Goal: Task Accomplishment & Management: Complete application form

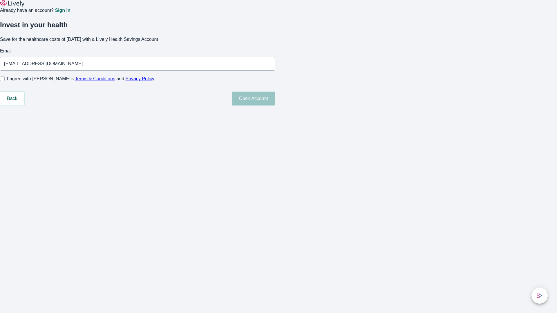
click at [5, 81] on input "I agree with Lively’s Terms & Conditions and Privacy Policy" at bounding box center [2, 79] width 5 height 5
checkbox input "true"
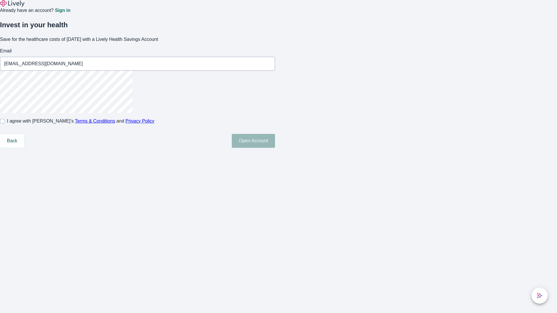
click at [275, 148] on button "Open Account" at bounding box center [253, 141] width 43 height 14
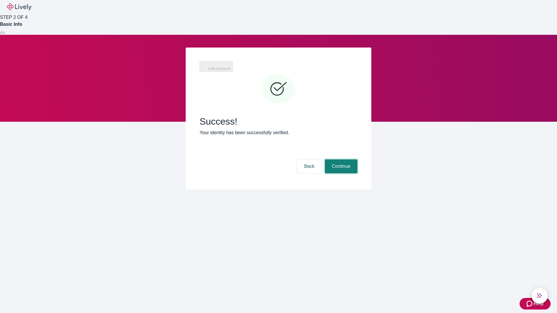
click at [340, 160] on button "Continue" at bounding box center [341, 167] width 32 height 14
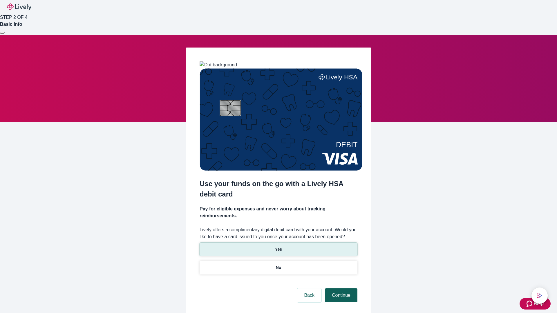
click at [278, 247] on p "Yes" at bounding box center [278, 250] width 7 height 6
click at [340, 289] on button "Continue" at bounding box center [341, 296] width 32 height 14
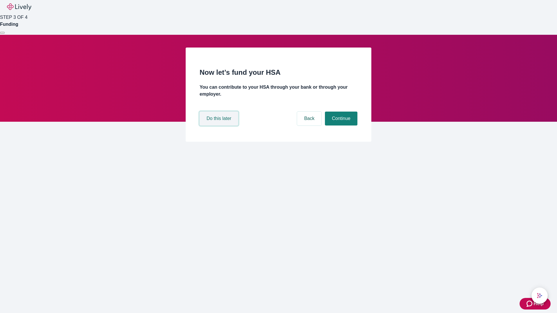
click at [220, 126] on button "Do this later" at bounding box center [219, 119] width 39 height 14
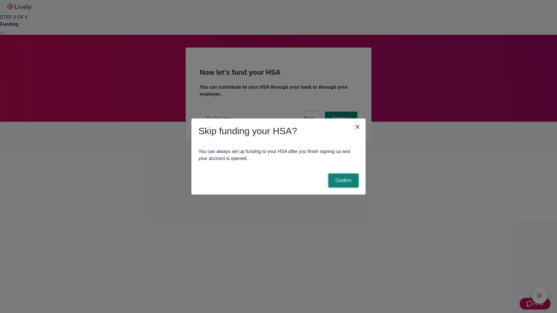
click at [343, 181] on button "Confirm" at bounding box center [343, 181] width 30 height 14
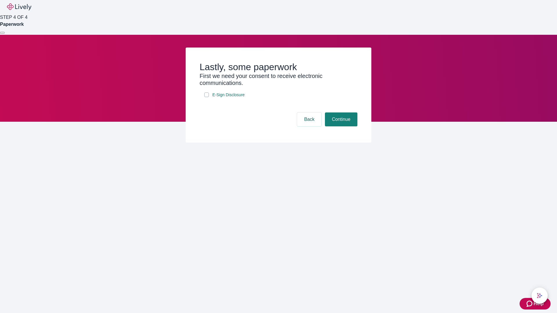
click at [207, 97] on input "E-Sign Disclosure" at bounding box center [206, 95] width 5 height 5
checkbox input "true"
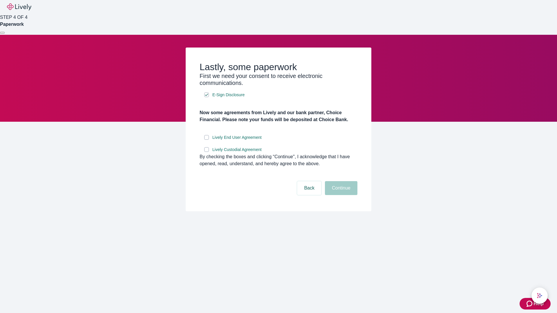
click at [207, 140] on input "Lively End User Agreement" at bounding box center [206, 137] width 5 height 5
checkbox input "true"
click at [207, 152] on input "Lively Custodial Agreement" at bounding box center [206, 149] width 5 height 5
checkbox input "true"
click at [340, 195] on button "Continue" at bounding box center [341, 188] width 32 height 14
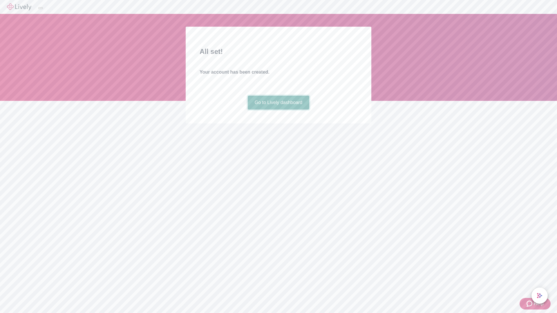
click at [278, 110] on link "Go to Lively dashboard" at bounding box center [279, 103] width 62 height 14
